Goal: Information Seeking & Learning: Learn about a topic

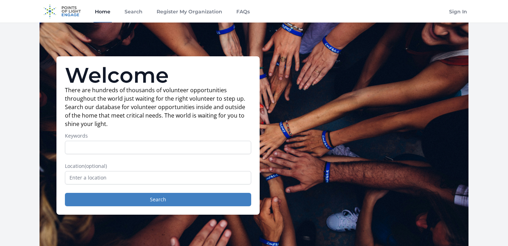
click at [111, 150] on input "Keywords" at bounding box center [158, 147] width 186 height 13
click at [99, 12] on link "Home" at bounding box center [102, 11] width 18 height 23
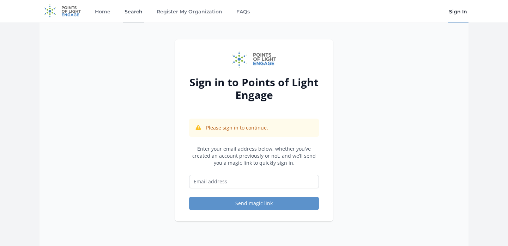
click at [139, 13] on link "Search" at bounding box center [133, 11] width 21 height 23
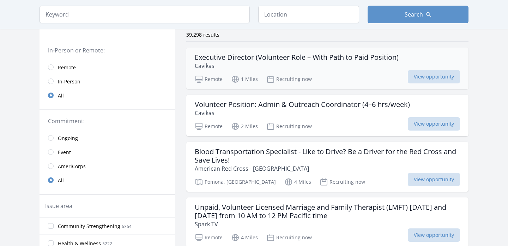
scroll to position [57, 0]
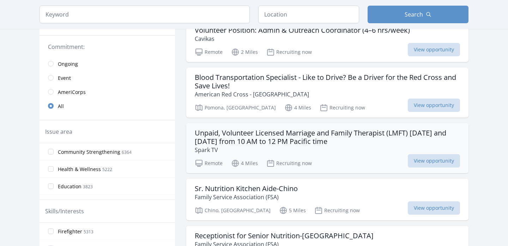
scroll to position [140, 0]
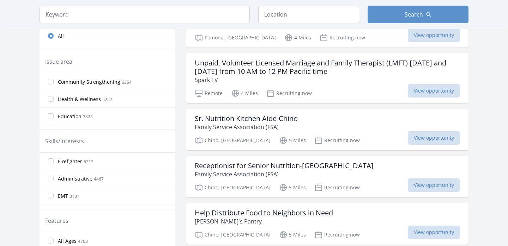
scroll to position [201, 0]
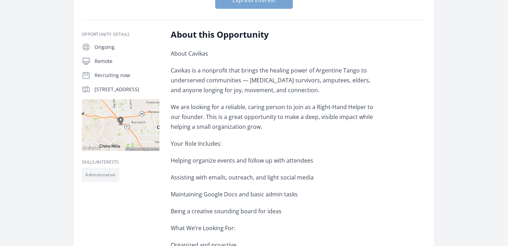
scroll to position [115, 0]
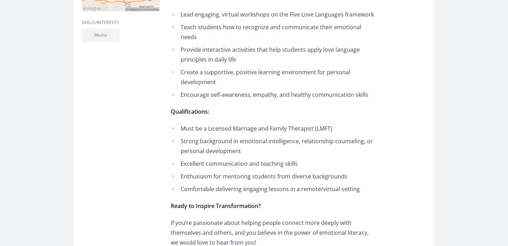
scroll to position [282, 0]
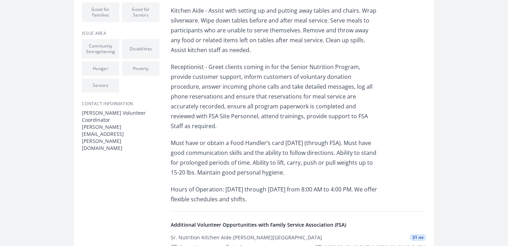
scroll to position [266, 0]
